Goal: Use online tool/utility: Utilize a website feature to perform a specific function

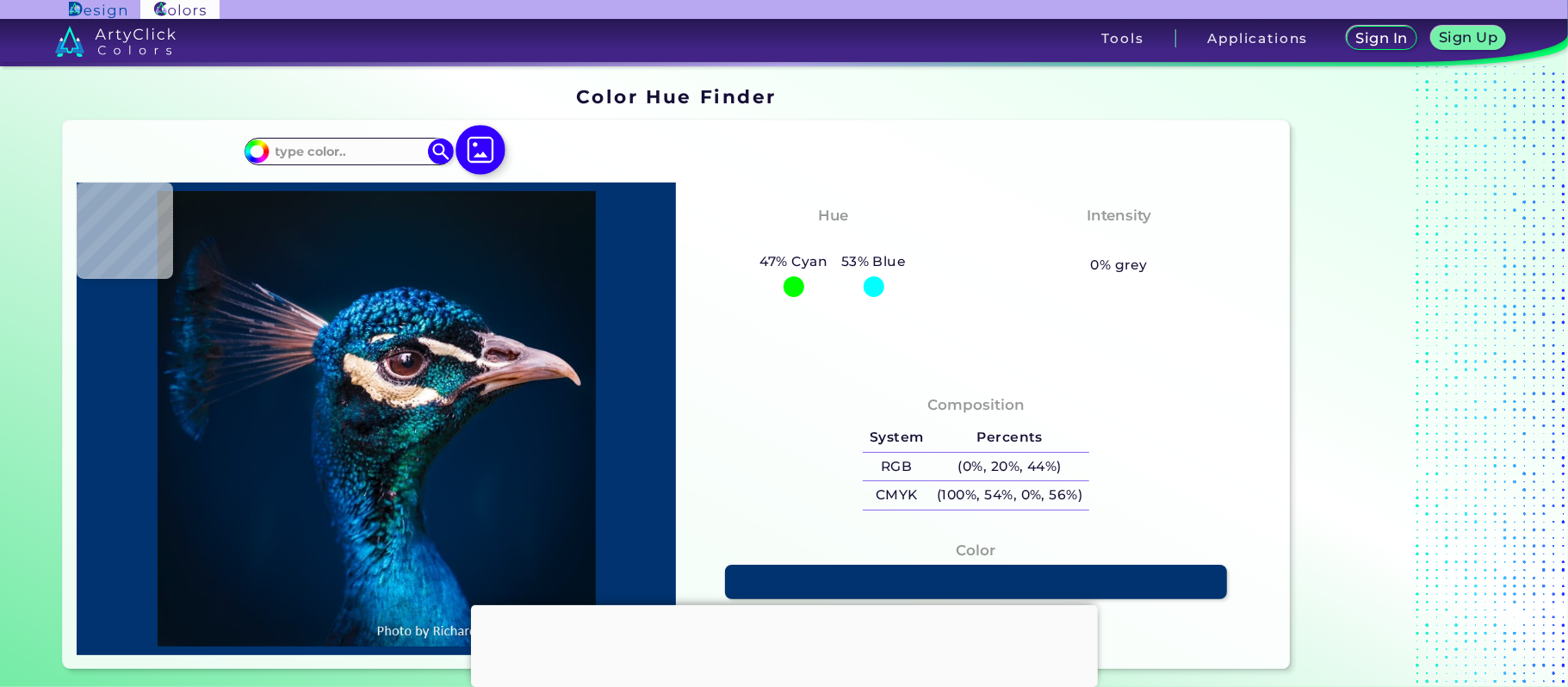
click at [473, 152] on img at bounding box center [480, 151] width 50 height 50
click at [0, 0] on input "file" at bounding box center [0, 0] width 0 height 0
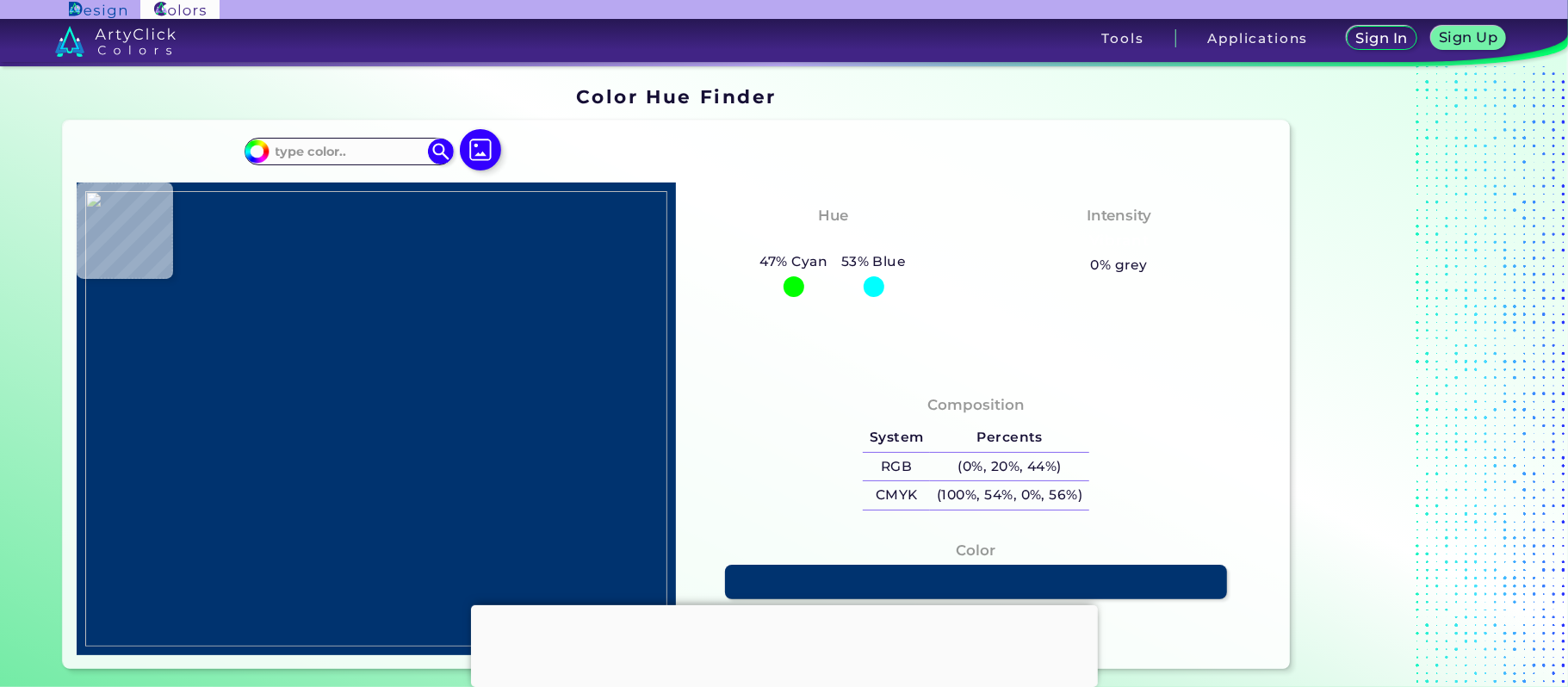
type input "#fff8f9"
type input "#FFF8F9"
type input "#000000"
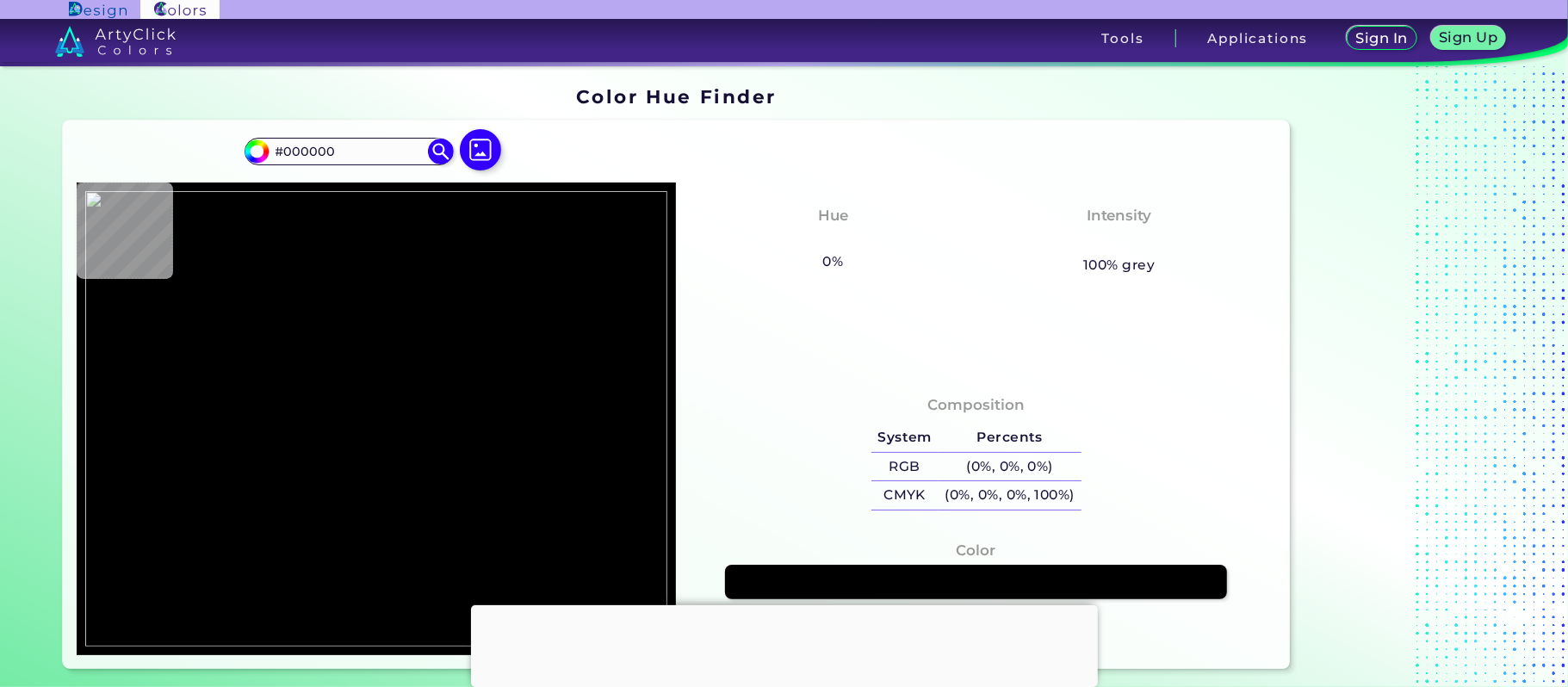
type input "#fff8f9"
type input "#FFF8F9"
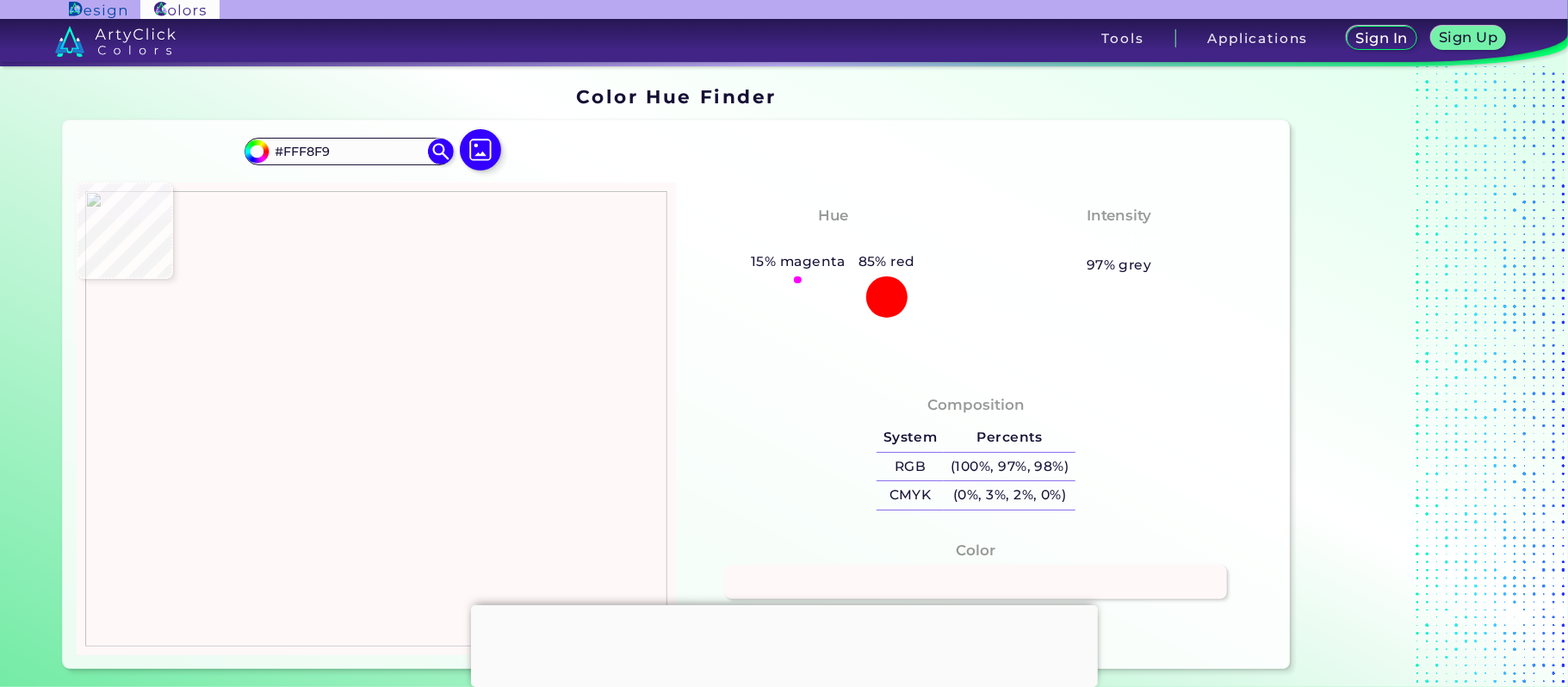
type input "#fef6f7"
type input "#FEF6F7"
type input "#00556e"
type input "#00556E"
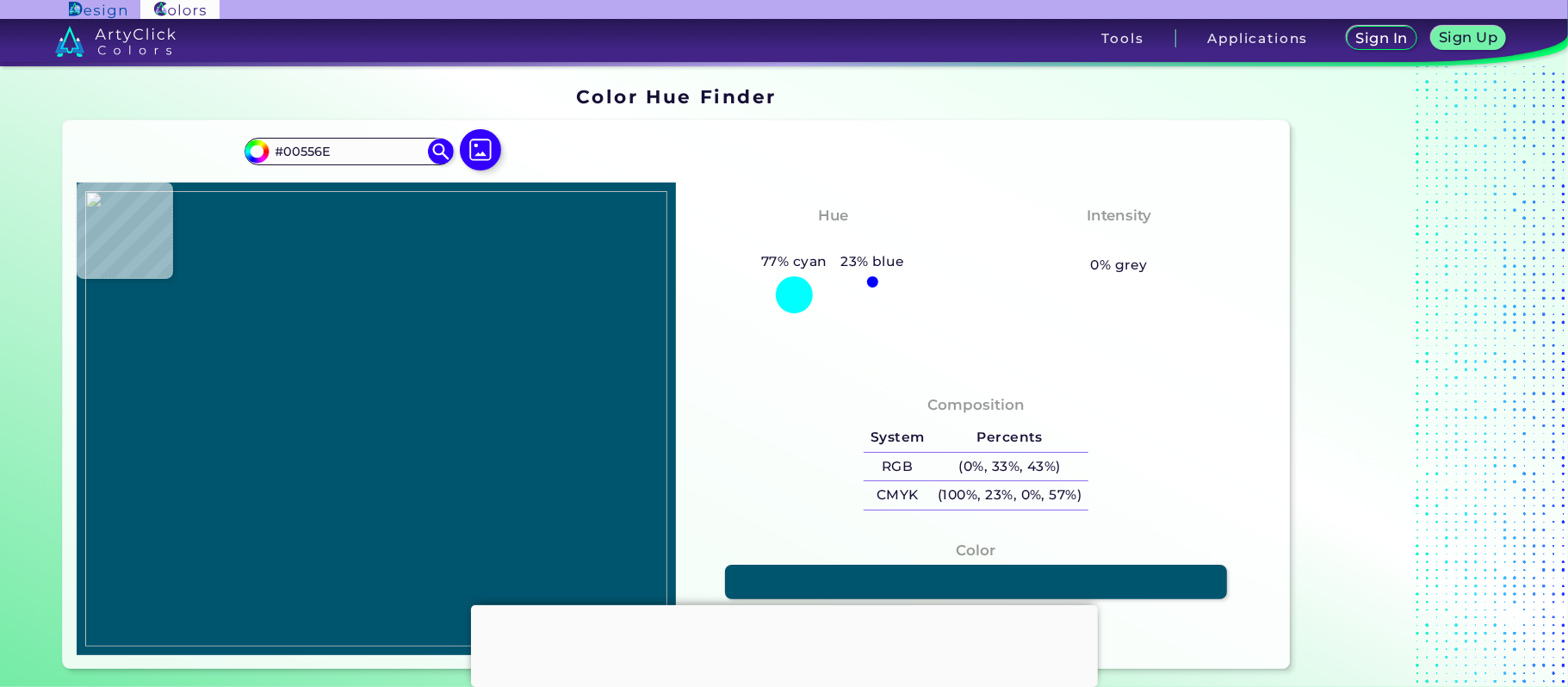
click at [132, 311] on img at bounding box center [376, 418] width 582 height 456
click at [880, 575] on link at bounding box center [975, 581] width 507 height 34
